Goal: Entertainment & Leisure: Consume media (video, audio)

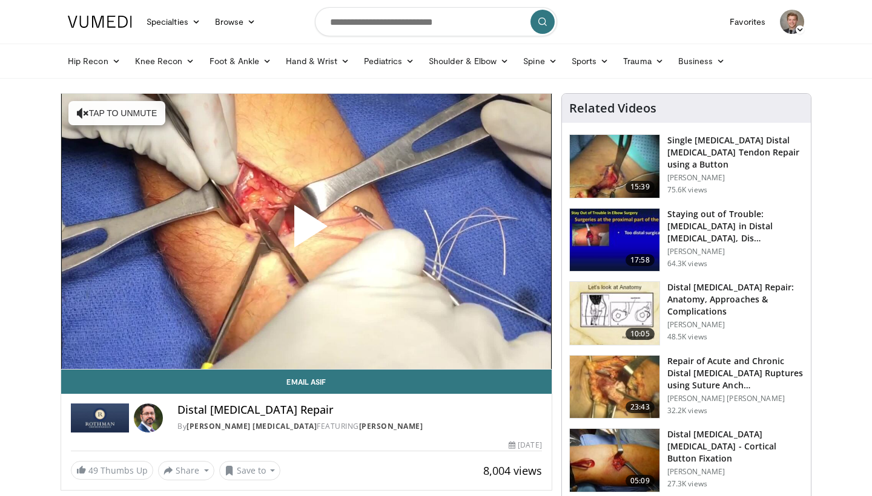
click at [306, 231] on span "Video Player" at bounding box center [306, 231] width 0 height 0
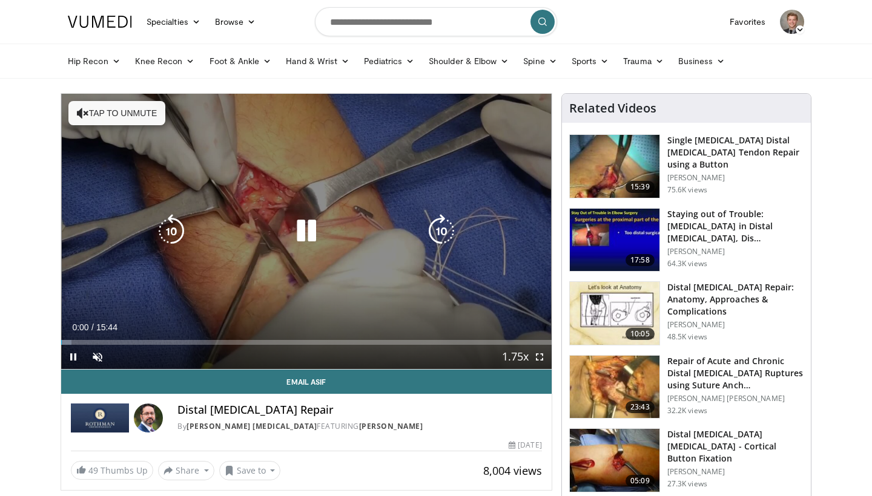
click at [135, 124] on button "Tap to unmute" at bounding box center [116, 113] width 97 height 24
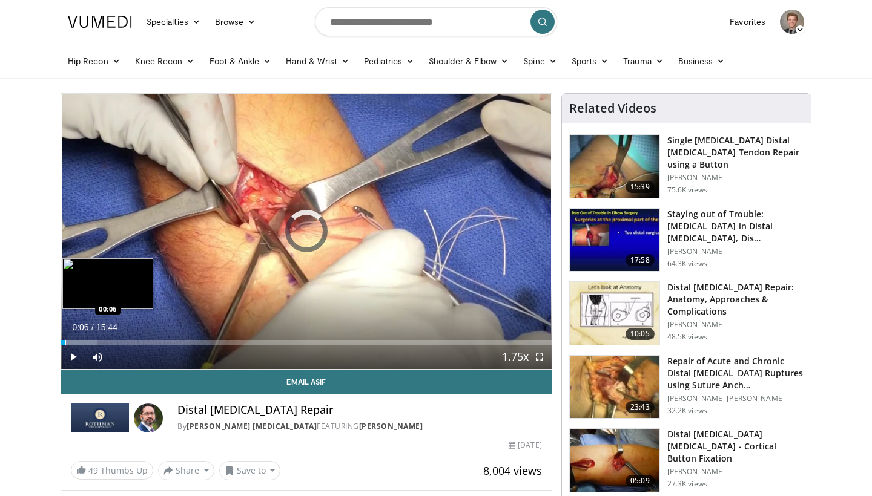
click at [65, 341] on div "Progress Bar" at bounding box center [65, 342] width 1 height 5
drag, startPoint x: 65, startPoint y: 343, endPoint x: 42, endPoint y: 343, distance: 23.0
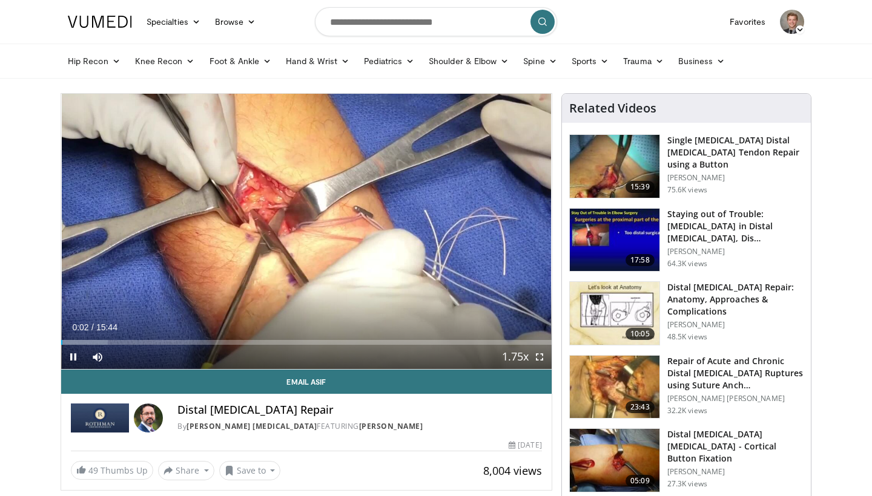
click at [535, 357] on span "Video Player" at bounding box center [539, 357] width 24 height 24
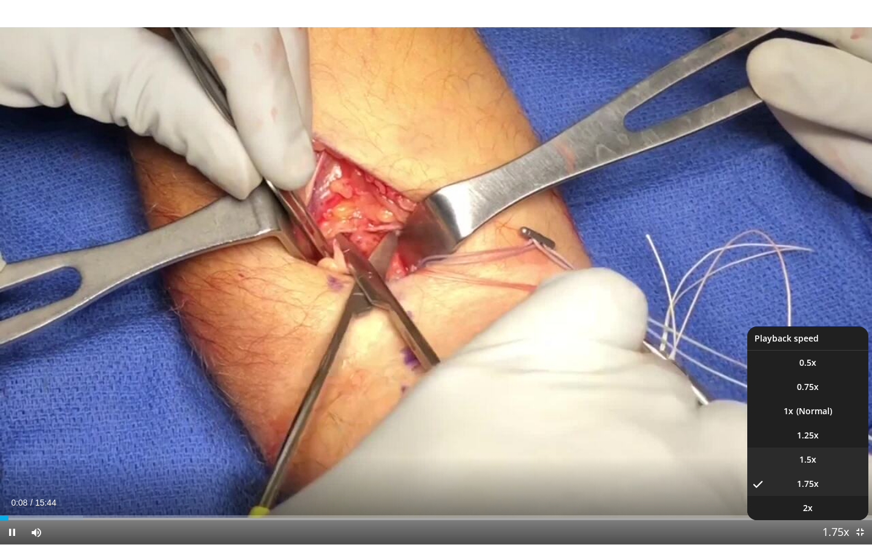
click at [814, 462] on span "1.5x" at bounding box center [807, 459] width 17 height 12
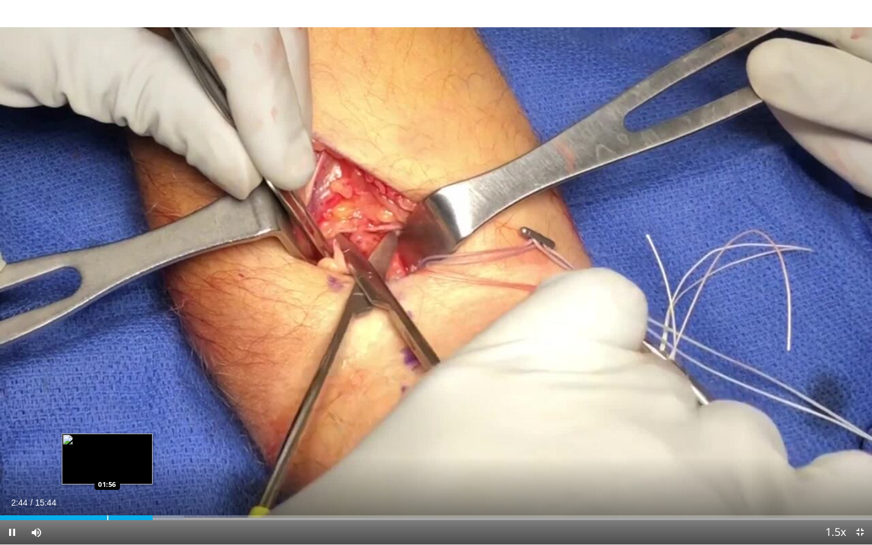
click at [107, 496] on div "Progress Bar" at bounding box center [107, 517] width 1 height 5
click at [102, 496] on div "Progress Bar" at bounding box center [102, 517] width 1 height 5
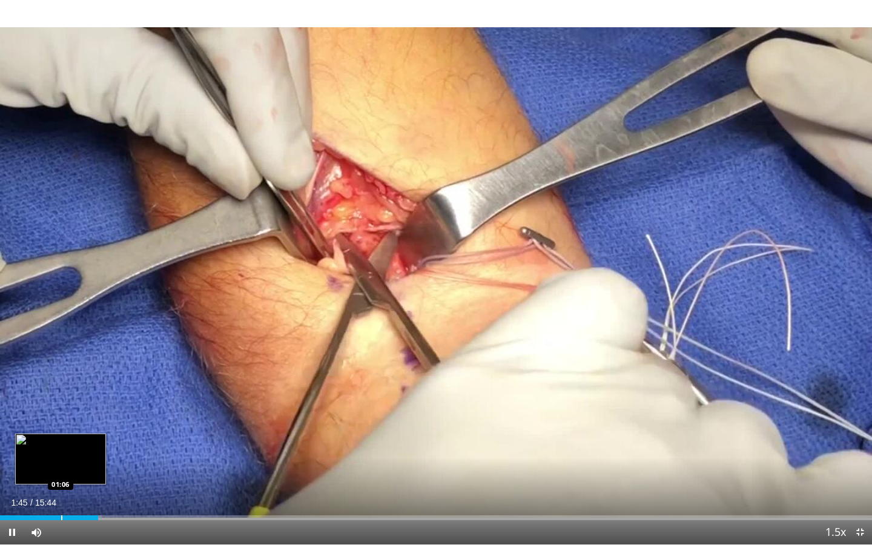
click at [51, 496] on div "Loaded : 11.64% 01:46 01:06" at bounding box center [436, 517] width 872 height 5
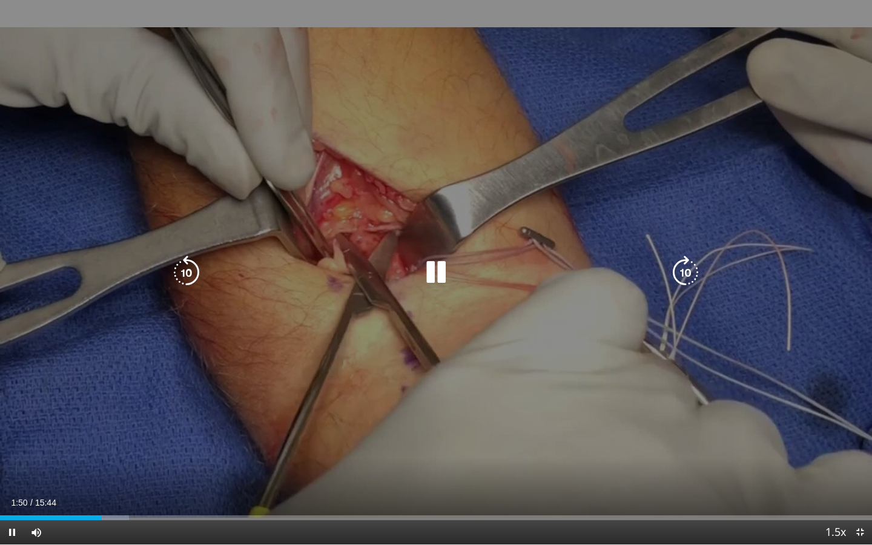
click at [435, 272] on icon "Video Player" at bounding box center [436, 272] width 34 height 34
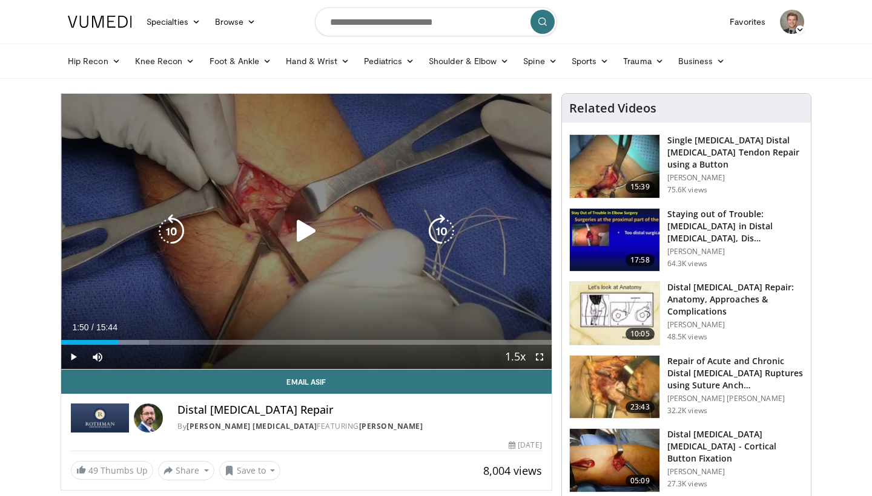
click at [319, 226] on icon "Video Player" at bounding box center [306, 231] width 34 height 34
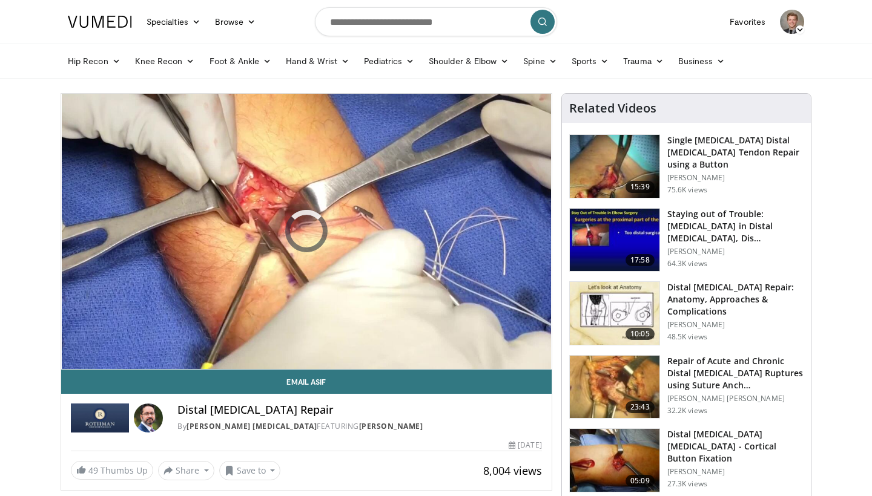
scroll to position [1, 0]
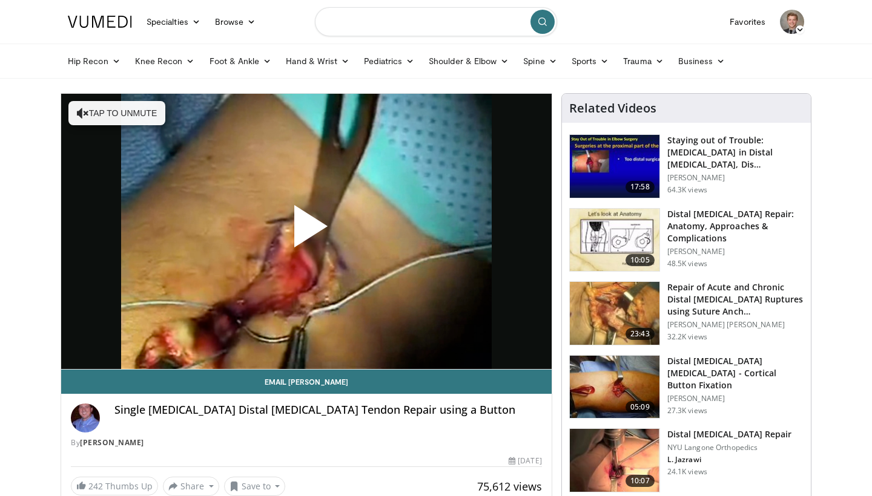
click at [371, 20] on input "Search topics, interventions" at bounding box center [436, 21] width 242 height 29
type input "**********"
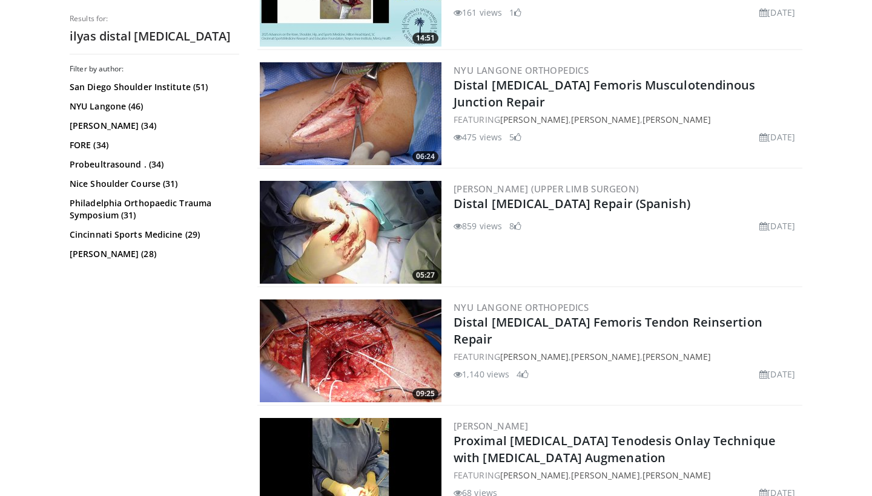
scroll to position [714, 0]
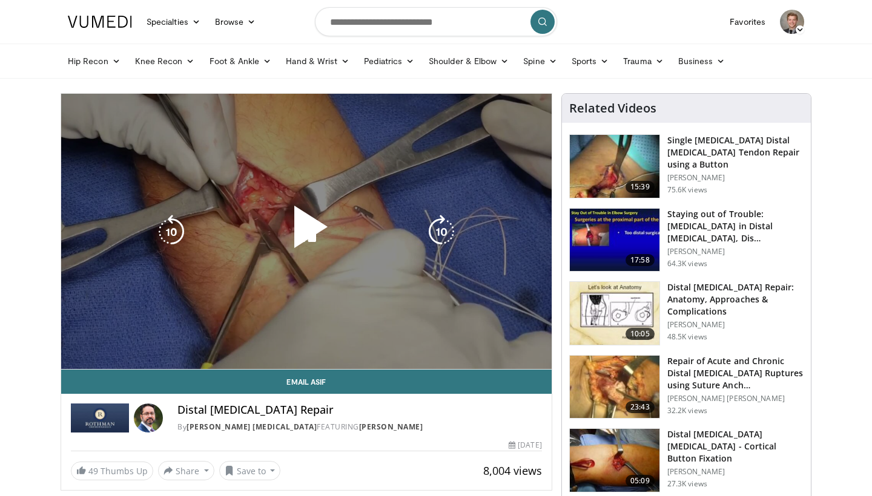
click at [306, 232] on span "Video Player" at bounding box center [306, 232] width 0 height 0
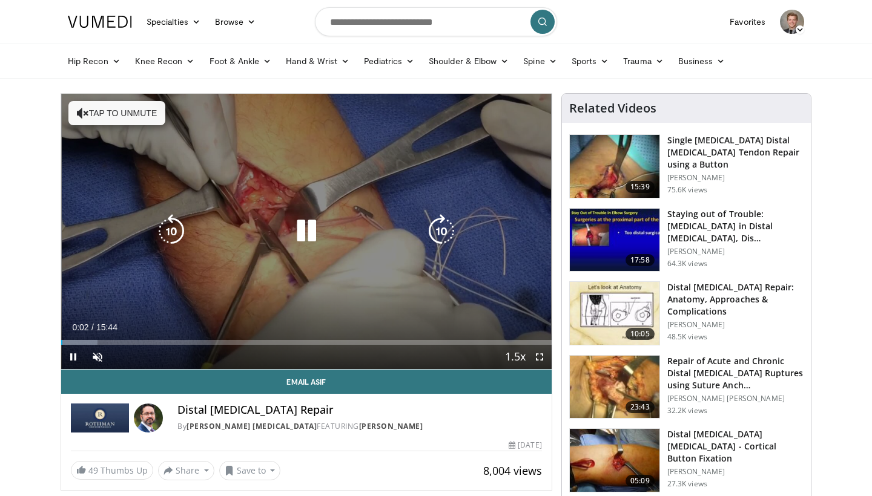
click at [108, 114] on button "Tap to unmute" at bounding box center [116, 113] width 97 height 24
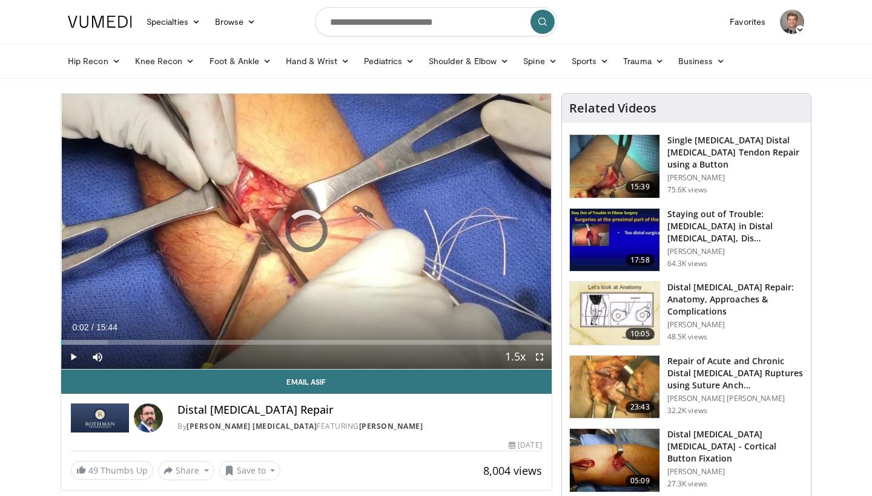
click at [61, 340] on div "**********" at bounding box center [307, 292] width 492 height 398
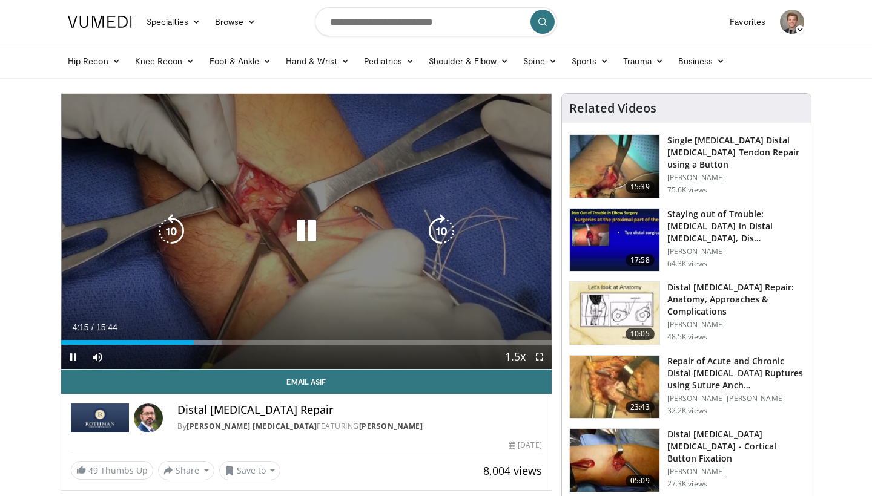
click at [300, 233] on icon "Video Player" at bounding box center [306, 231] width 34 height 34
click at [346, 193] on div "10 seconds Tap to unmute" at bounding box center [306, 231] width 490 height 275
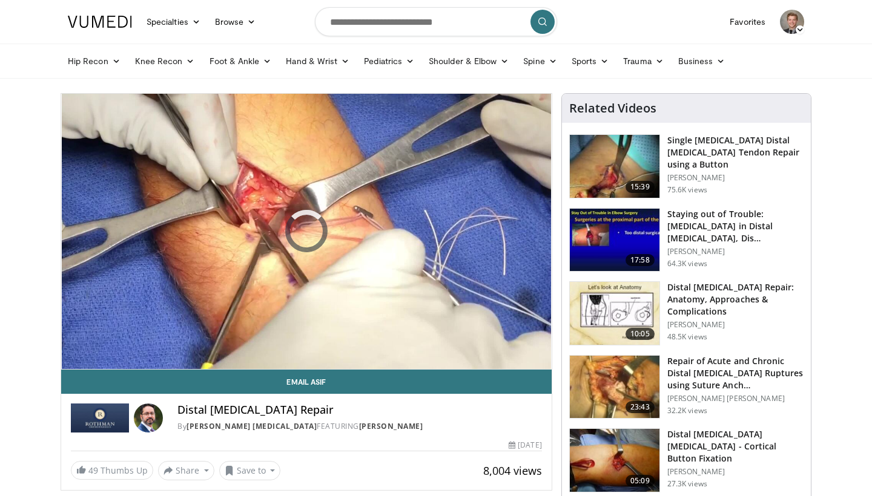
click at [403, 206] on div "10 seconds Tap to unmute" at bounding box center [306, 231] width 490 height 275
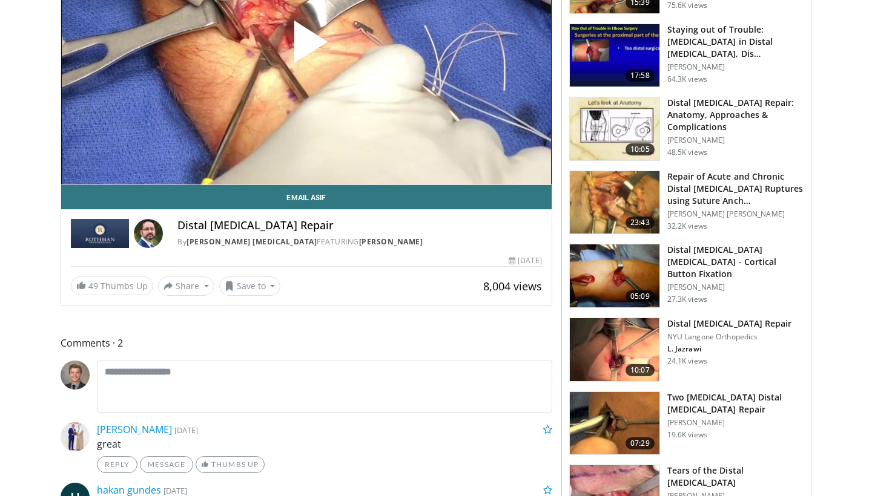
scroll to position [406, 0]
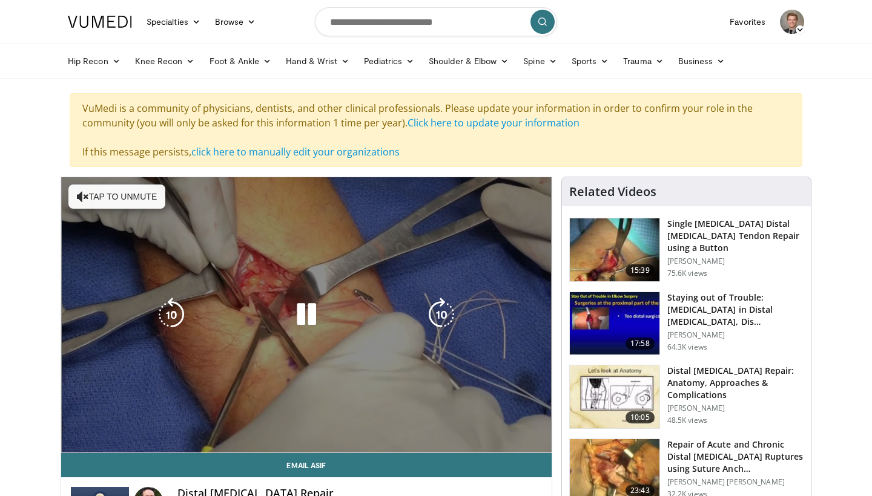
scroll to position [0, 0]
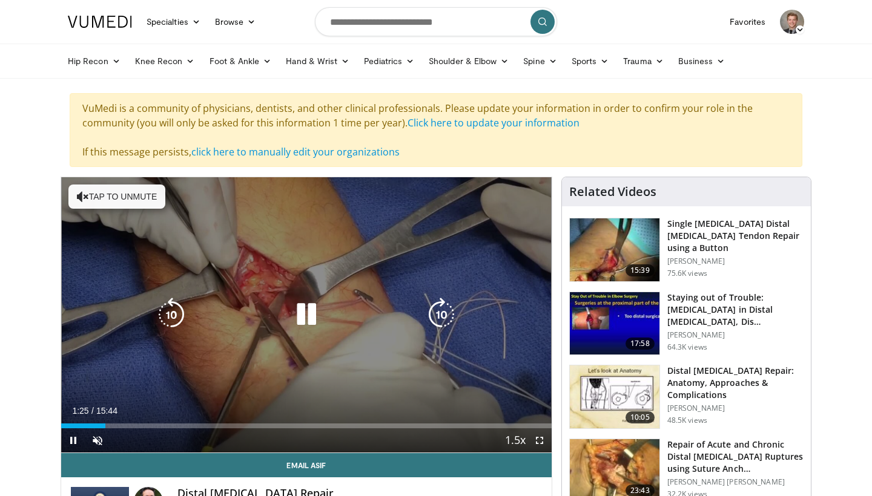
click at [120, 192] on button "Tap to unmute" at bounding box center [116, 197] width 97 height 24
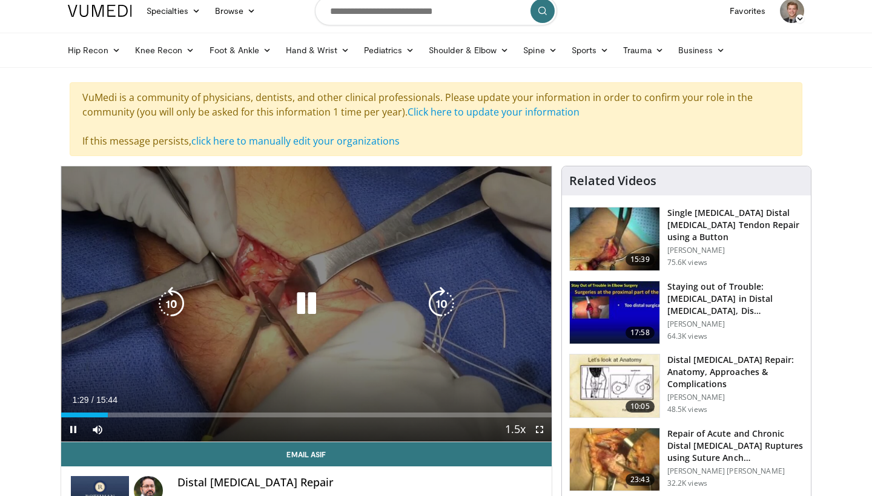
scroll to position [13, 0]
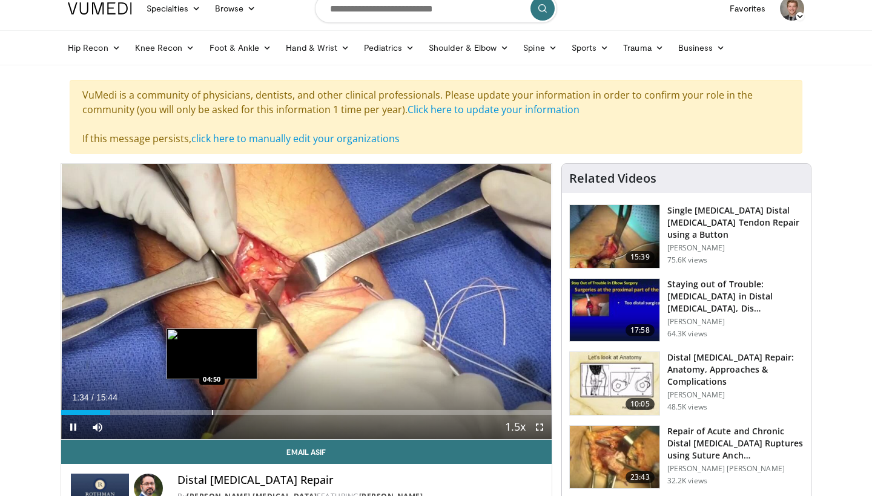
click at [212, 412] on div "Progress Bar" at bounding box center [212, 412] width 1 height 5
click at [211, 410] on div "Progress Bar" at bounding box center [211, 412] width 1 height 5
click at [205, 413] on div "Loaded : 38.10% 04:50 04:37" at bounding box center [306, 412] width 490 height 5
